Goal: Communication & Community: Participate in discussion

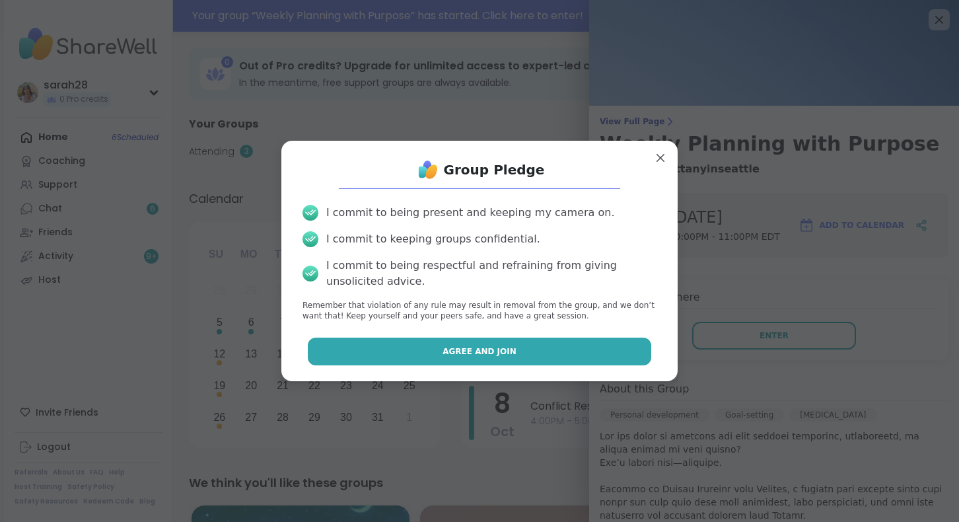
scroll to position [281, 0]
click at [590, 359] on button "Agree and Join" at bounding box center [480, 352] width 344 height 28
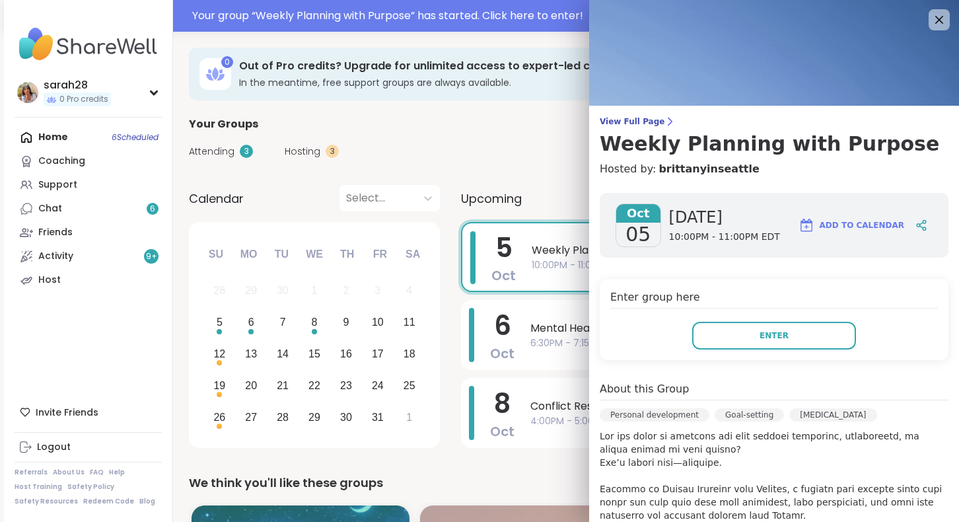
scroll to position [0, 0]
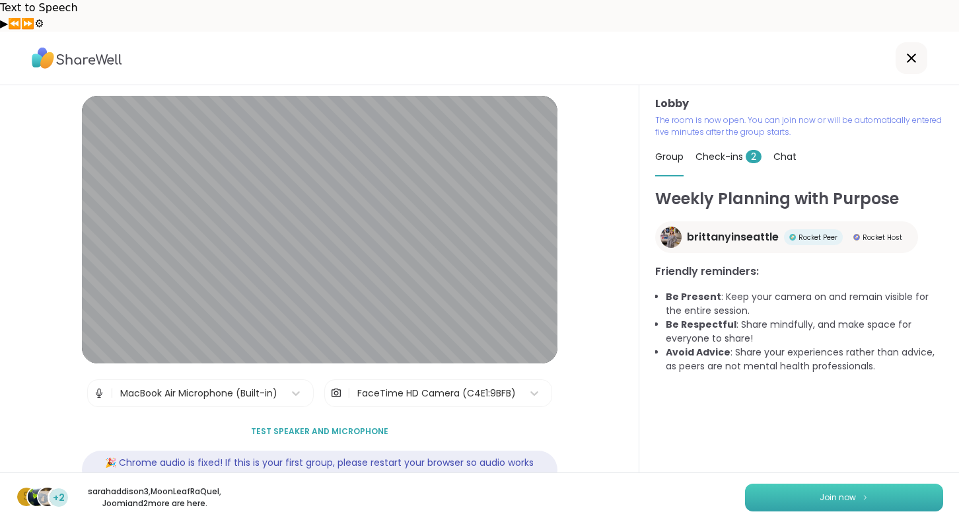
click at [835, 496] on span "Join now" at bounding box center [838, 497] width 36 height 12
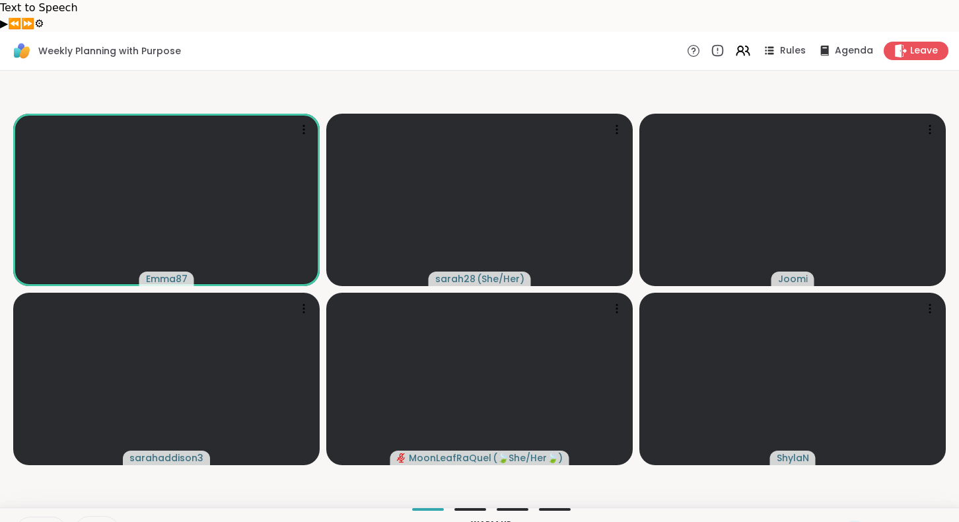
click at [28, 521] on icon at bounding box center [29, 529] width 3 height 6
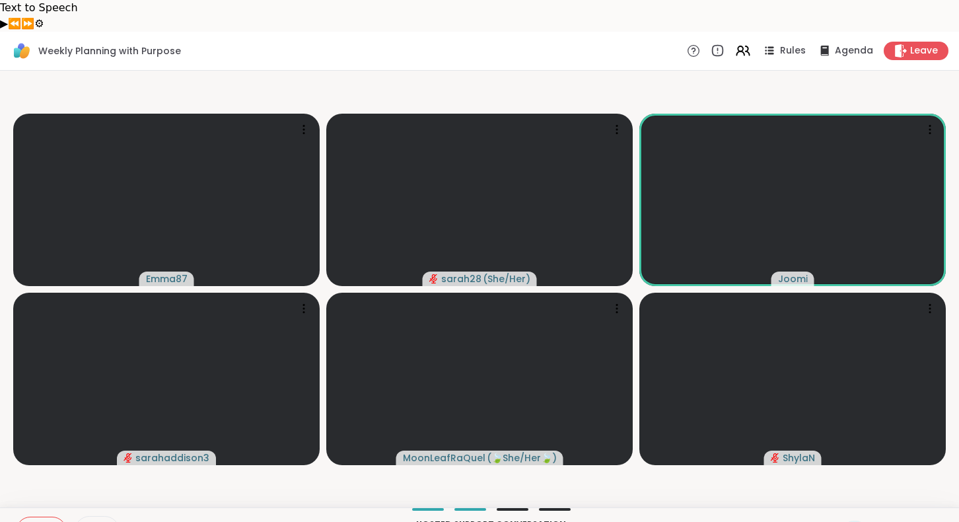
click at [34, 521] on icon at bounding box center [30, 531] width 12 height 12
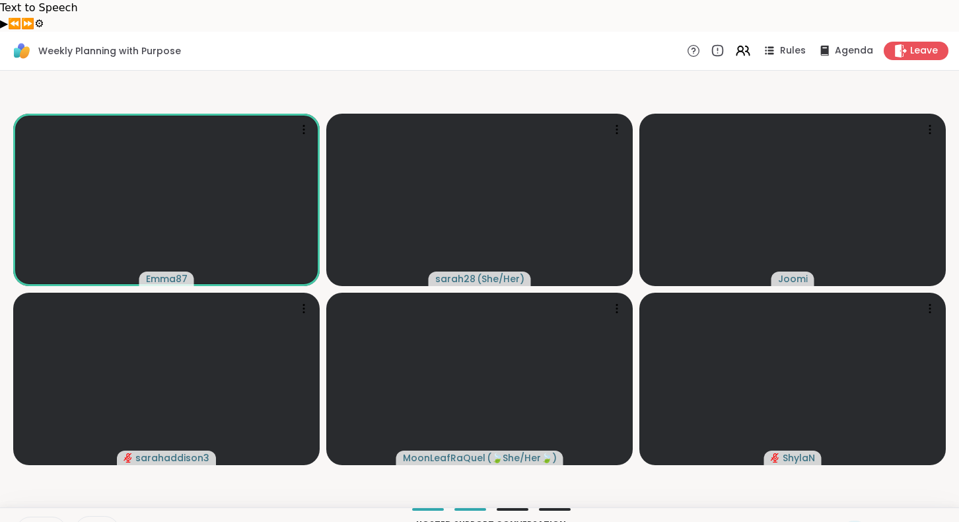
click at [36, 517] on button at bounding box center [28, 531] width 27 height 28
click at [270, 456] on video-player-container "Emma87 sarah28 ( She/Her ) Joomi sarahaddison3 MoonLeafRaQuel ( 🍃She/Her🍃 ) [PE…" at bounding box center [479, 289] width 943 height 426
click at [39, 517] on button at bounding box center [29, 531] width 25 height 28
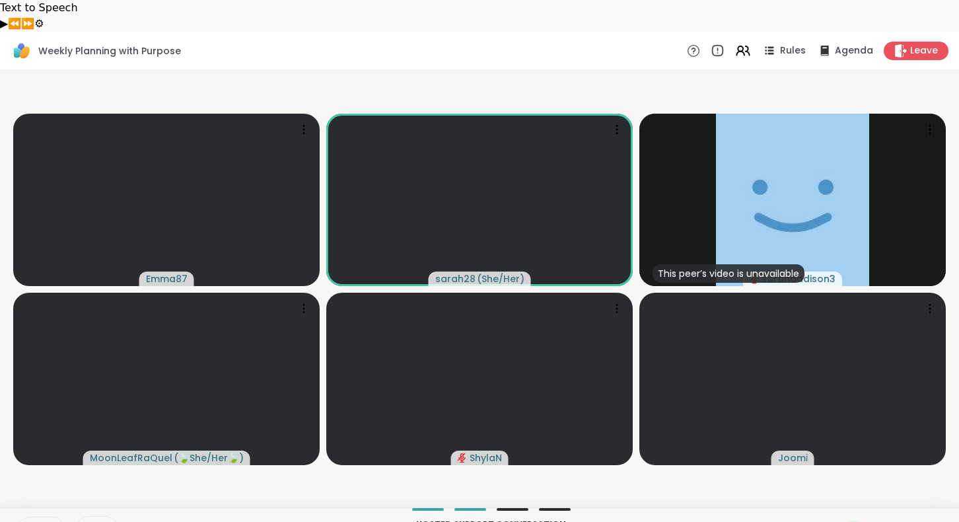
click at [34, 521] on icon at bounding box center [30, 531] width 12 height 12
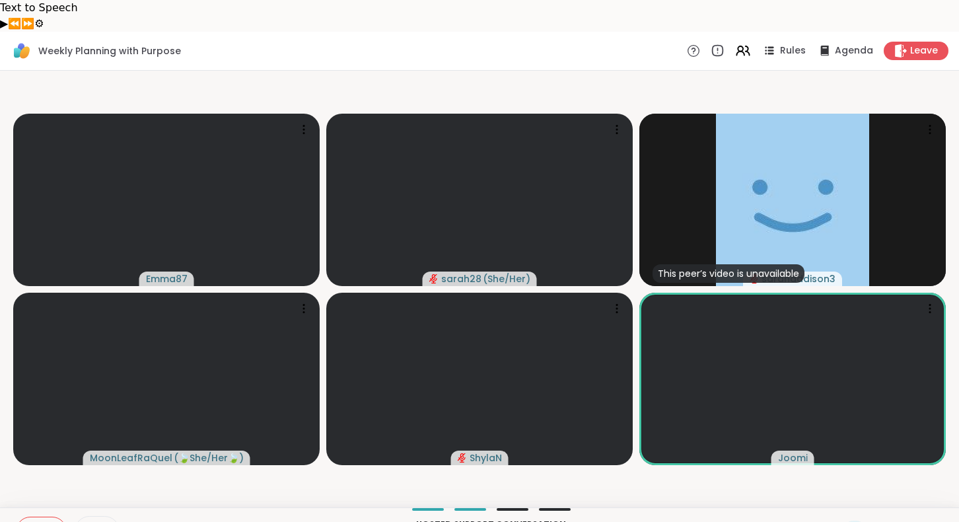
click at [886, 521] on icon at bounding box center [883, 530] width 17 height 17
click at [851, 488] on span "❤️" at bounding box center [844, 496] width 13 height 16
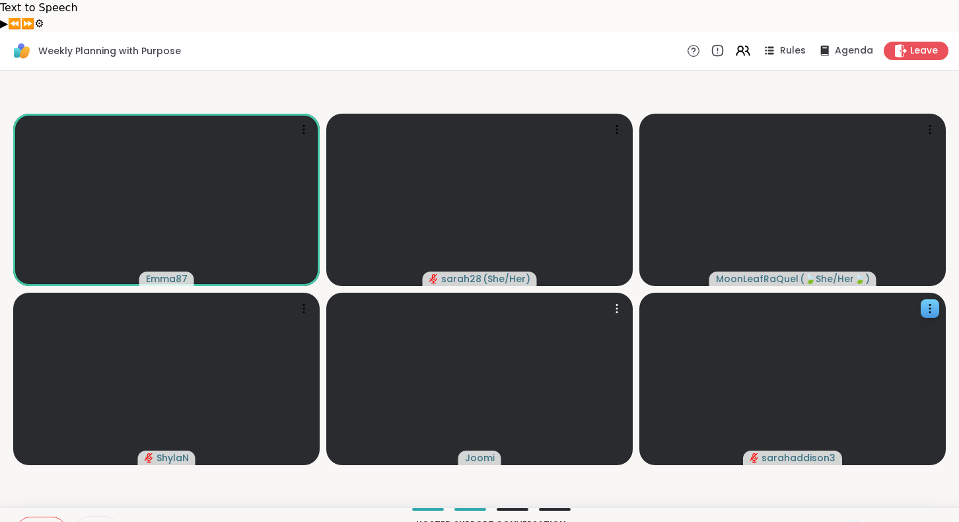
drag, startPoint x: 34, startPoint y: 491, endPoint x: 707, endPoint y: 396, distance: 680.4
click at [707, 396] on div "Weekly Planning with Purpose Rules Agenda Leave Emma87 sarah28 ( She/Her ) Moon…" at bounding box center [479, 293] width 959 height 522
click at [888, 521] on icon at bounding box center [882, 530] width 13 height 13
click at [848, 476] on div "✋ ❤️ 👍 🌟 🎉" at bounding box center [888, 496] width 132 height 42
click at [848, 472] on div "Emma87 sarah28 ( She/Her ) MoonLeafRaQuel ( 🍃She/Her🍃 ) ShylaN Joomi sarahaddis…" at bounding box center [479, 289] width 959 height 437
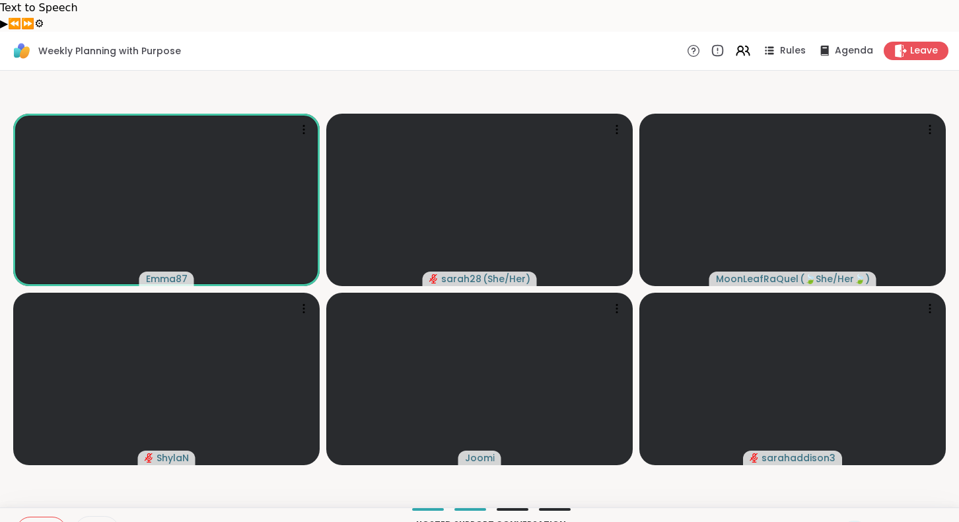
click at [886, 521] on icon at bounding box center [883, 530] width 17 height 17
click at [859, 475] on div "✋ ❤️ 👍 🌟 🎉" at bounding box center [888, 496] width 132 height 42
click at [888, 521] on icon at bounding box center [883, 530] width 17 height 17
click at [851, 488] on span "❤️" at bounding box center [844, 496] width 13 height 16
click at [320, 32] on div "Weekly Planning with Purpose Rules Agenda Leave" at bounding box center [479, 51] width 959 height 39
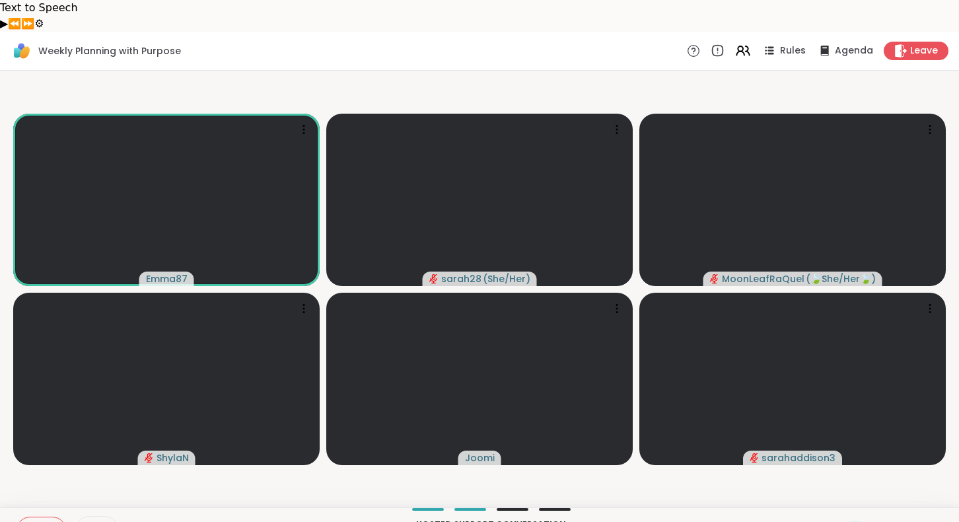
click at [32, 521] on icon at bounding box center [30, 531] width 12 height 12
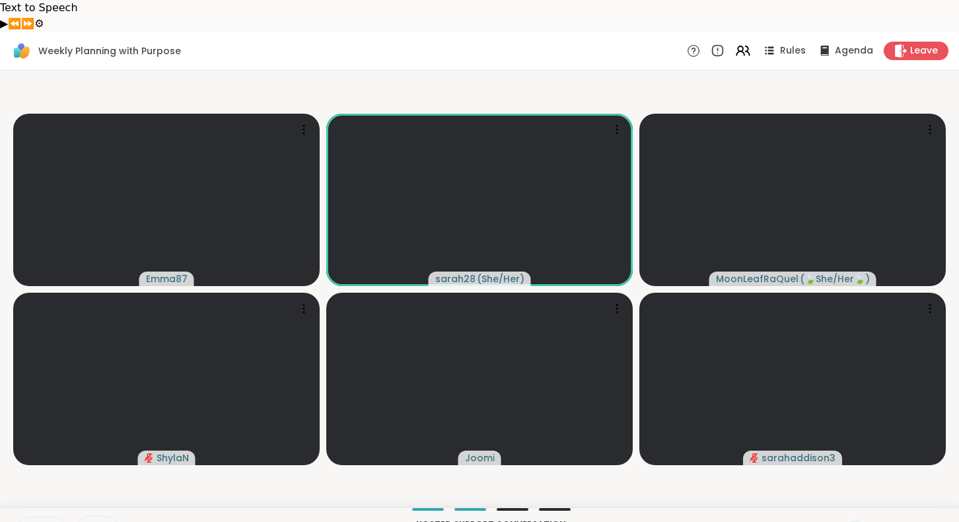
click at [59, 458] on video-player-container "Emma87 sarah28 ( She/Her ) MoonLeafRaQuel ( 🍃She/Her🍃 ) ShylaN Joomi sarahaddis…" at bounding box center [479, 289] width 943 height 426
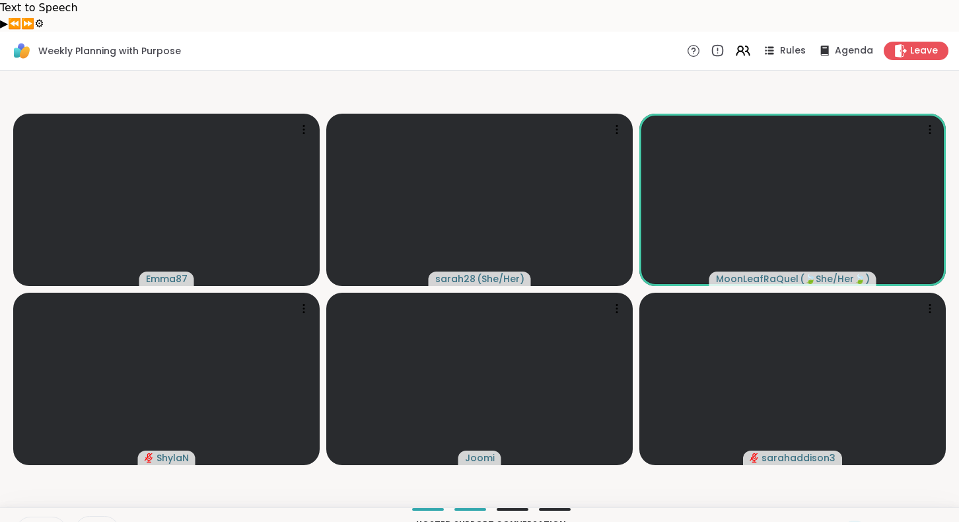
click at [28, 521] on icon at bounding box center [30, 531] width 7 height 4
click at [882, 521] on icon at bounding box center [883, 530] width 17 height 17
click at [851, 488] on span "❤️" at bounding box center [844, 496] width 13 height 16
click at [258, 508] on div at bounding box center [491, 509] width 688 height 3
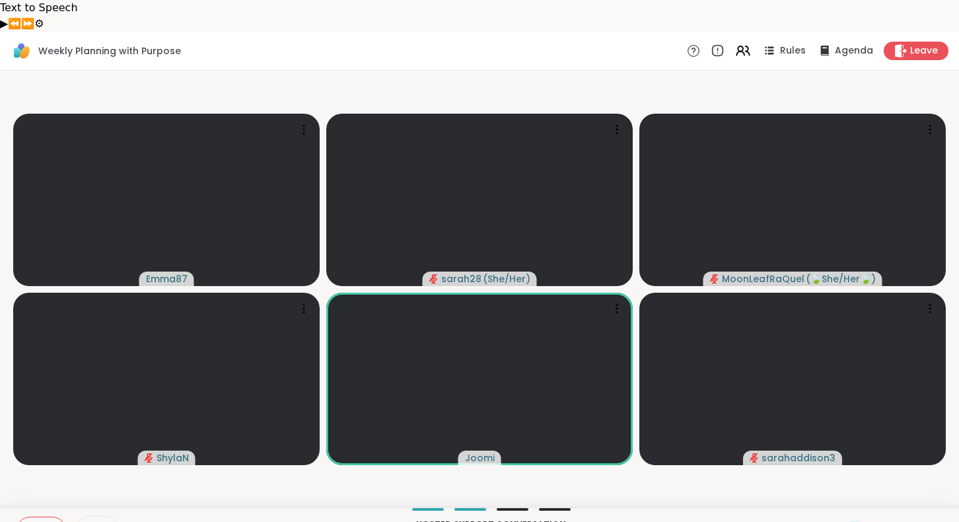
click at [35, 521] on icon at bounding box center [30, 531] width 12 height 12
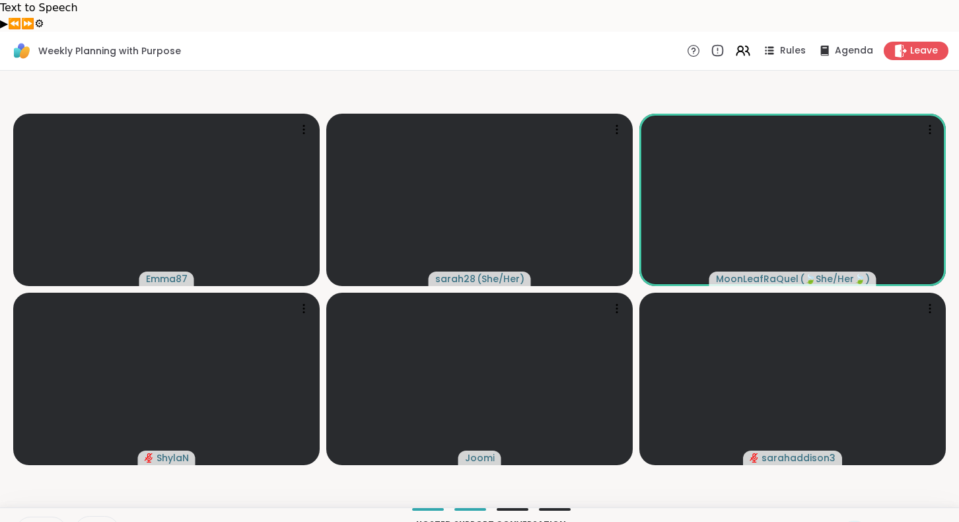
click at [20, 517] on button at bounding box center [28, 531] width 27 height 28
click at [29, 521] on icon at bounding box center [30, 530] width 9 height 9
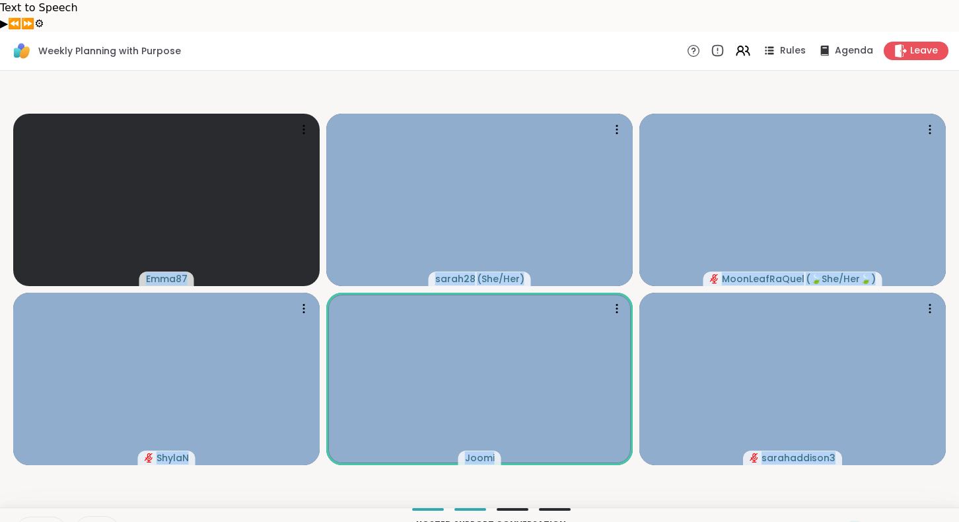
drag, startPoint x: 43, startPoint y: 491, endPoint x: 85, endPoint y: 467, distance: 48.8
type textarea "**********"
click at [85, 467] on div "Weekly Planning with Purpose Rules Agenda Leave Emma87 sarah28 ( She/Her ) Moon…" at bounding box center [479, 293] width 959 height 522
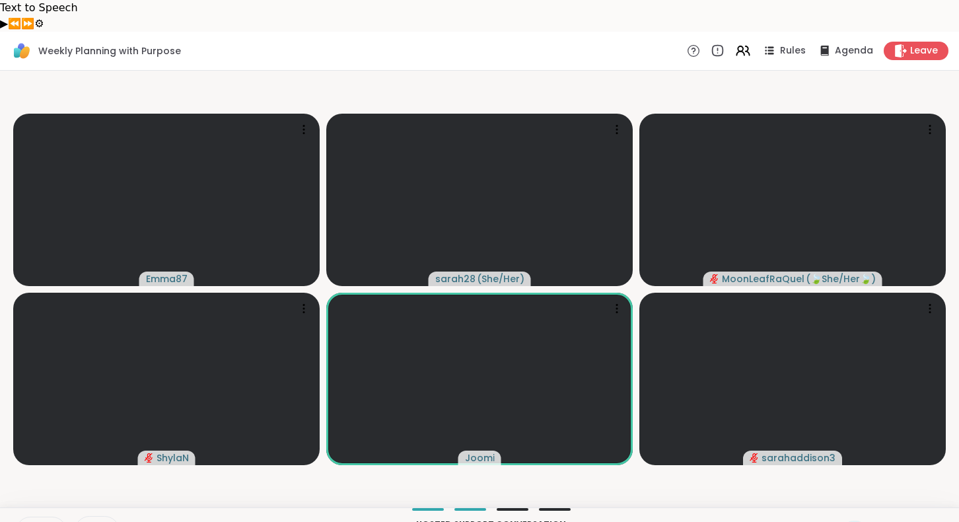
click at [85, 467] on video-player-container "Emma87 sarah28 ( She/Her ) MoonLeafRaQuel ( 🍃She/Her🍃 ) ShylaN Joomi sarahaddis…" at bounding box center [479, 289] width 943 height 426
click at [30, 521] on icon at bounding box center [30, 531] width 12 height 12
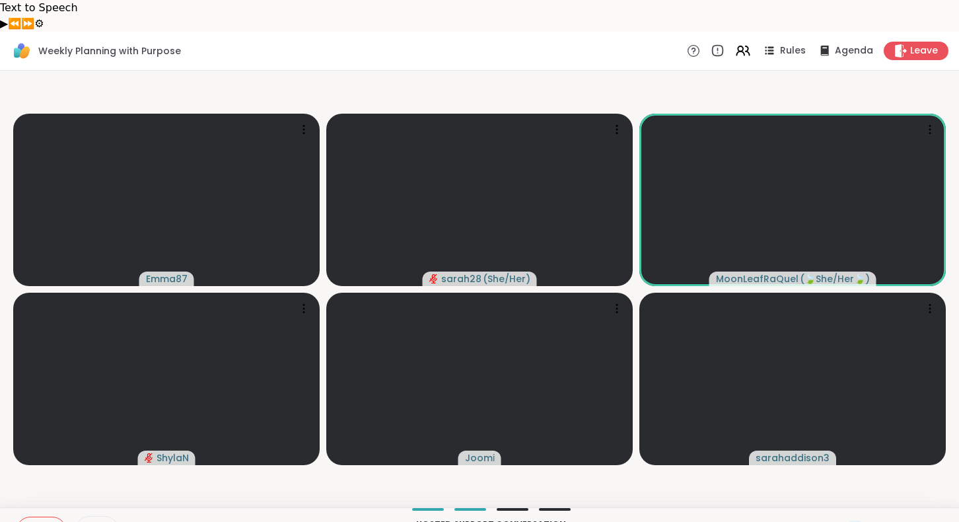
click at [890, 521] on icon at bounding box center [882, 530] width 13 height 13
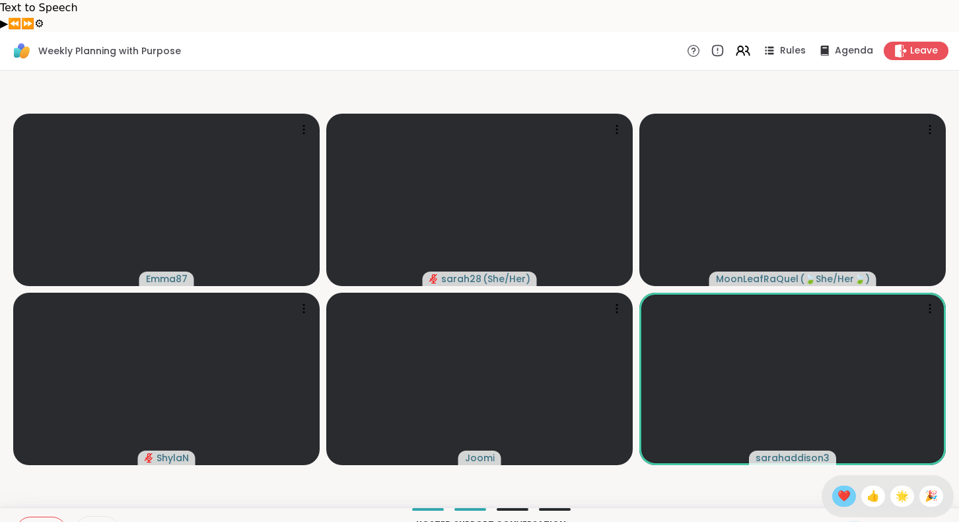
click at [850, 488] on span "❤️" at bounding box center [844, 496] width 13 height 16
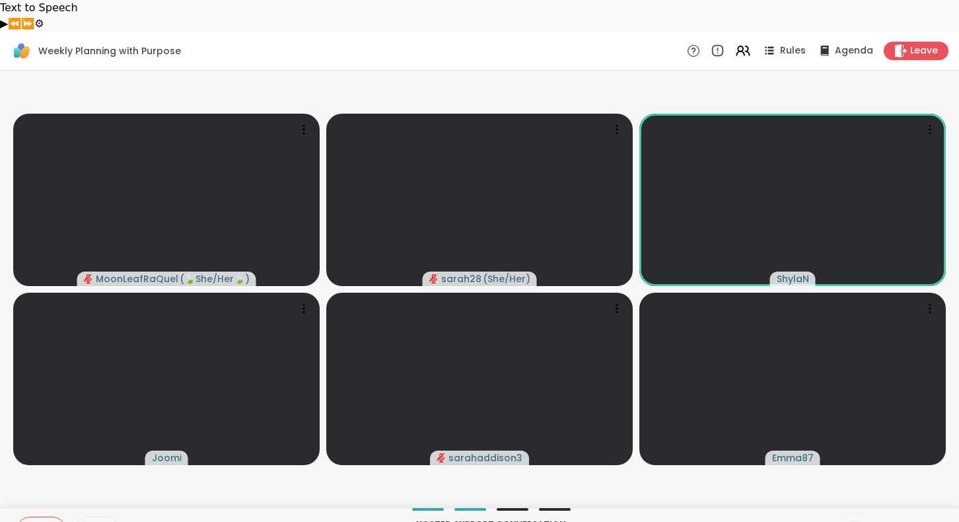
click at [876, 521] on icon at bounding box center [883, 530] width 17 height 17
click at [849, 488] on span "❤️" at bounding box center [844, 496] width 13 height 16
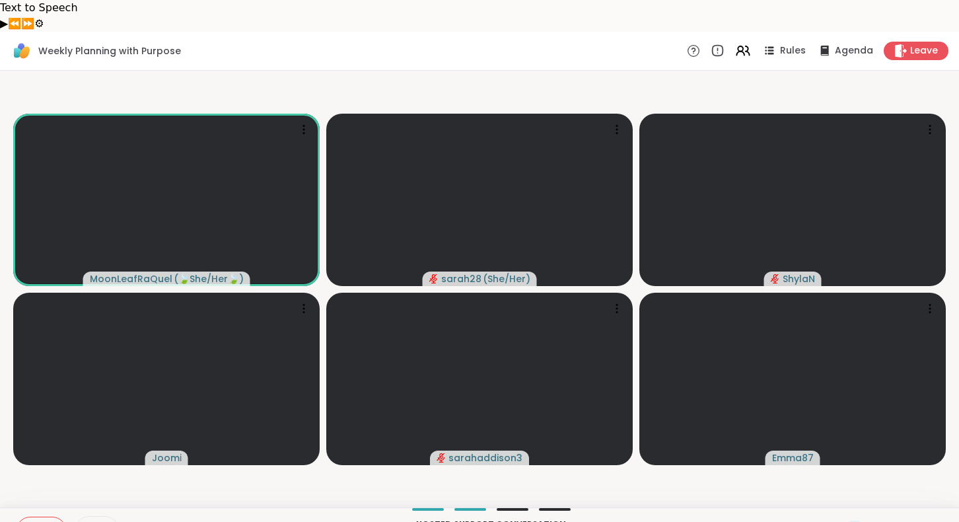
click at [39, 517] on button at bounding box center [29, 531] width 25 height 28
click at [913, 521] on icon at bounding box center [907, 530] width 17 height 17
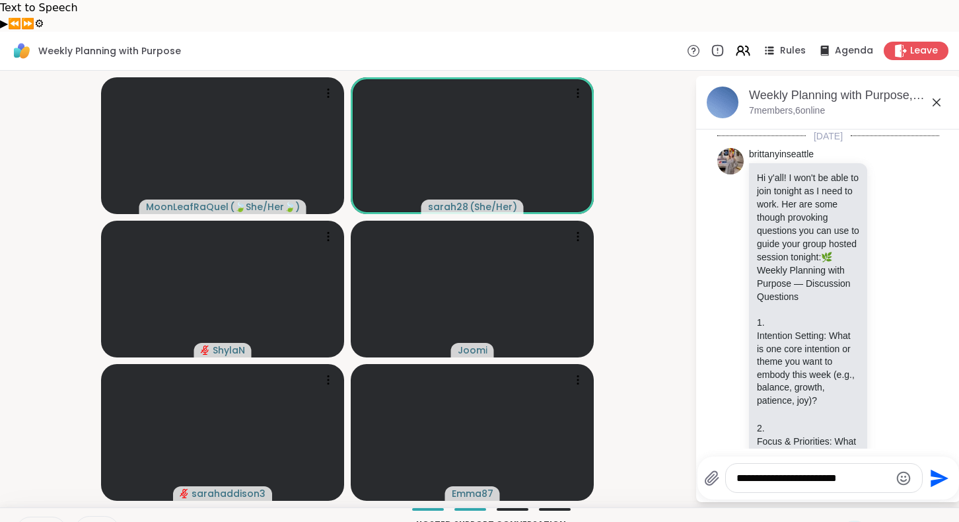
type textarea "**********"
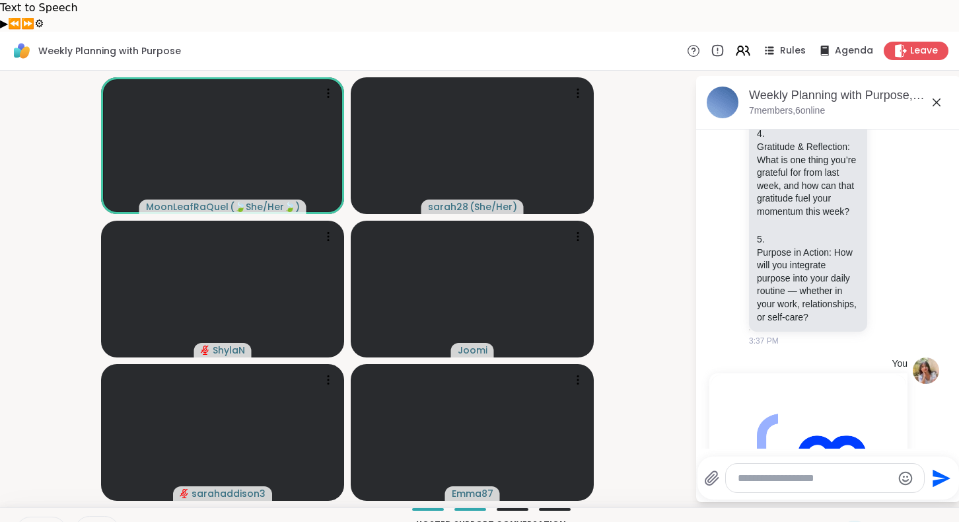
scroll to position [721, 0]
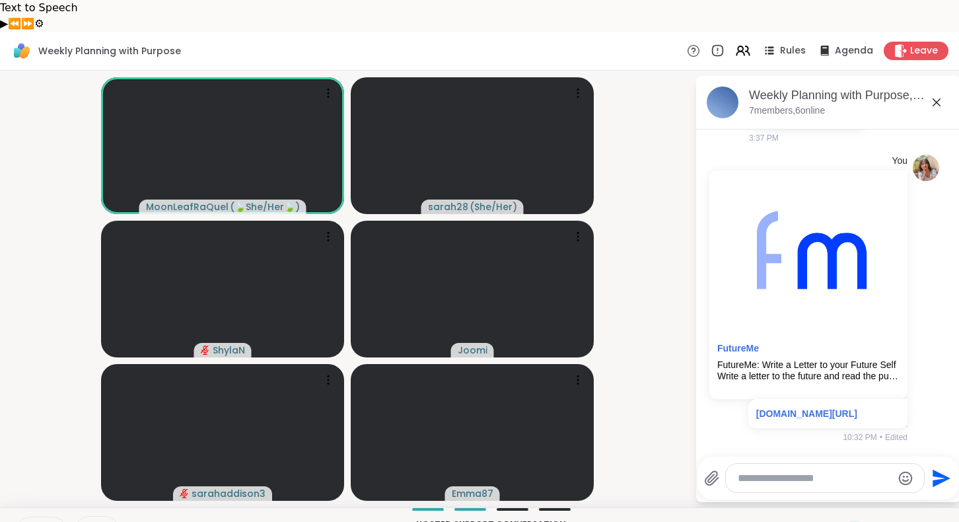
click at [28, 521] on icon at bounding box center [30, 531] width 12 height 12
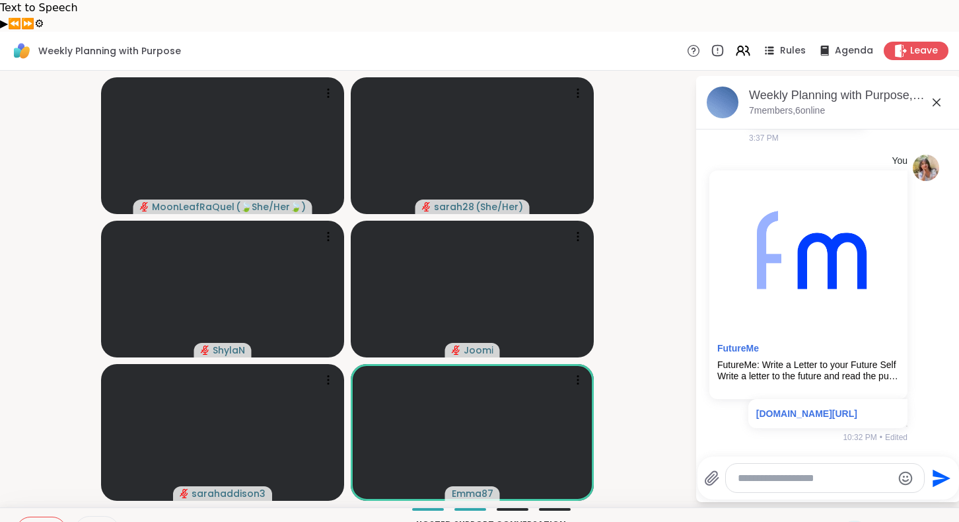
click at [812, 472] on textarea "Tapez votre message" at bounding box center [815, 478] width 154 height 13
type textarea "*"
type textarea "***"
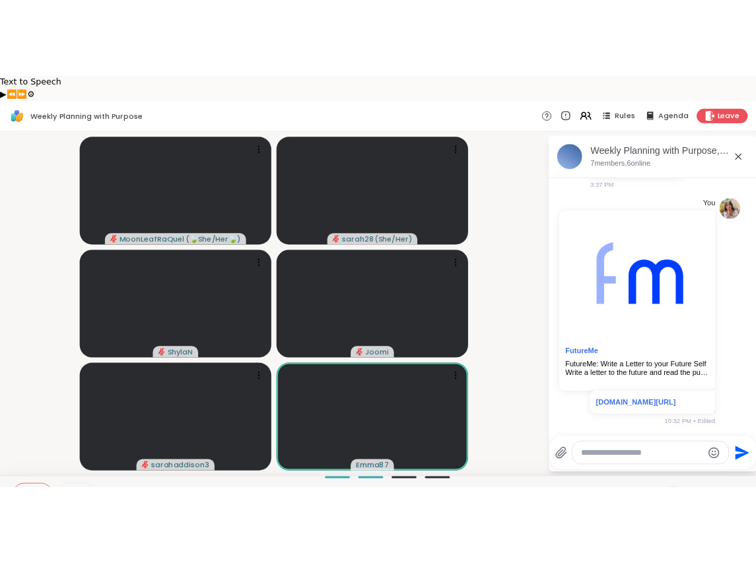
scroll to position [791, 0]
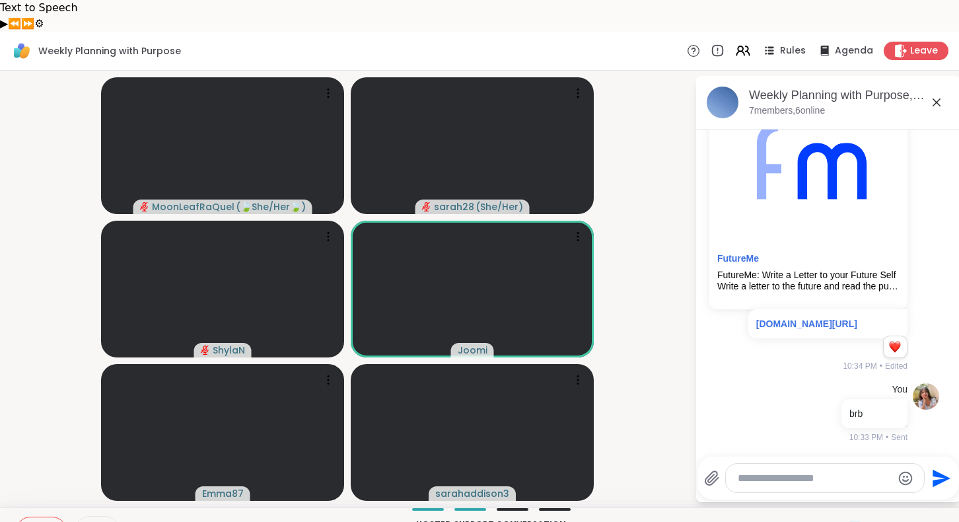
click at [751, 464] on div at bounding box center [825, 478] width 198 height 28
click at [746, 472] on textarea "Tapez votre message" at bounding box center [815, 478] width 154 height 13
click at [919, 44] on span "Leave" at bounding box center [924, 51] width 29 height 14
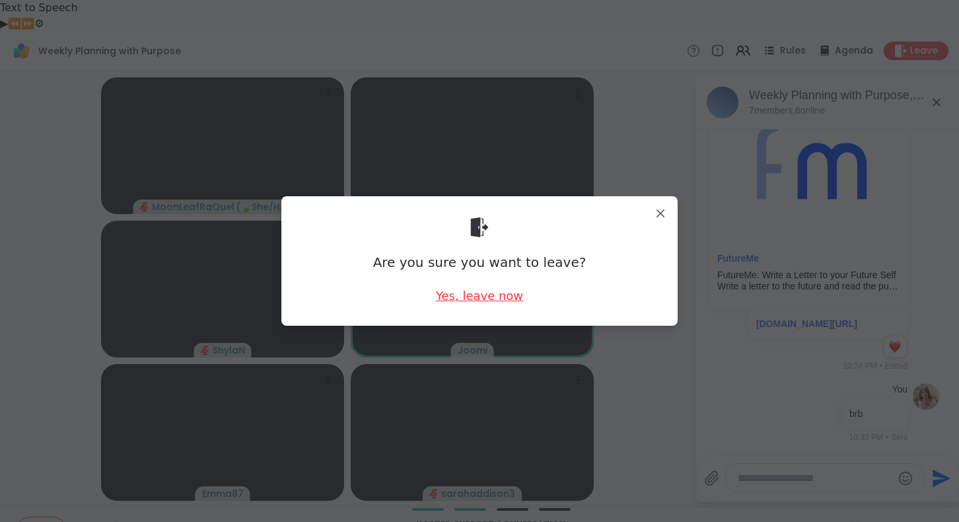
click at [499, 292] on div "Yes, leave now" at bounding box center [479, 295] width 87 height 17
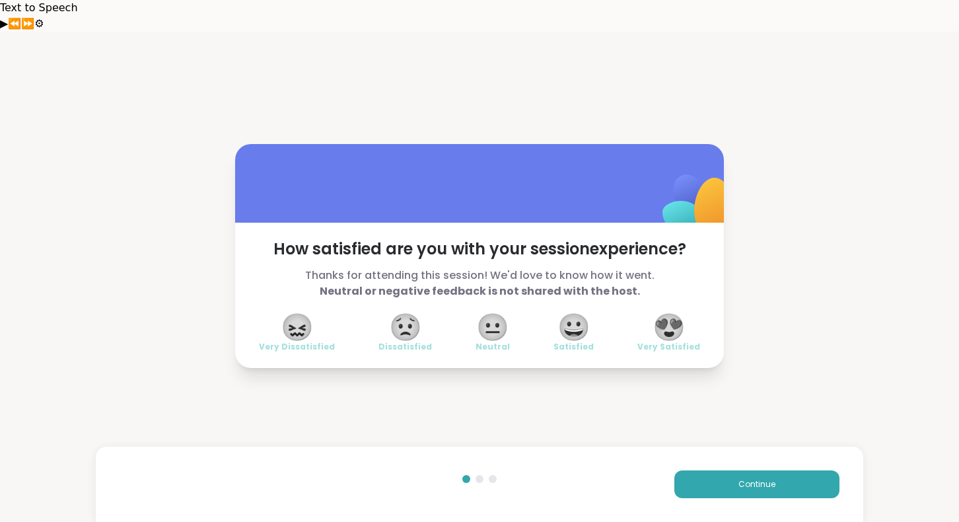
drag, startPoint x: 80, startPoint y: 147, endPoint x: -23, endPoint y: 122, distance: 106.1
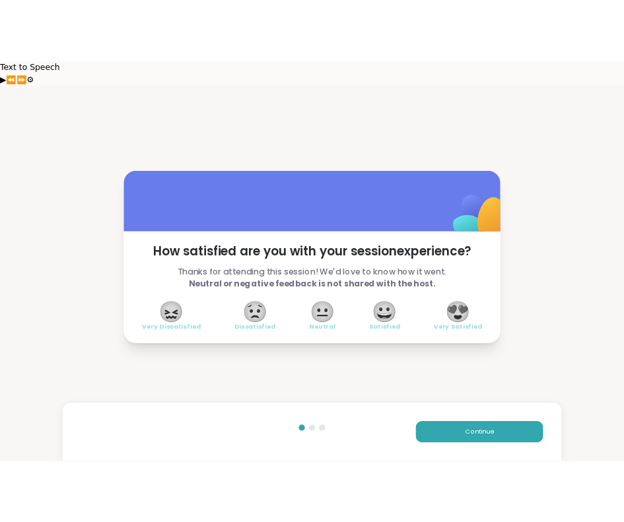
scroll to position [280, 0]
